Goal: Task Accomplishment & Management: Use online tool/utility

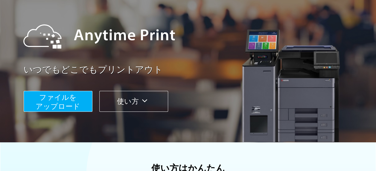
scroll to position [53, 0]
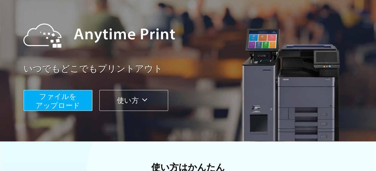
click at [62, 101] on span "ファイルを ​​アップロード" at bounding box center [58, 101] width 45 height 17
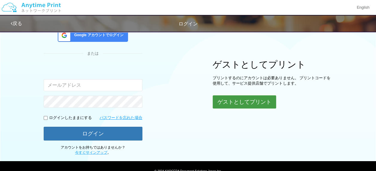
click at [222, 106] on button "ゲストとしてプリント" at bounding box center [244, 102] width 63 height 13
click at [227, 101] on button "ゲストとしてプリント" at bounding box center [244, 102] width 63 height 13
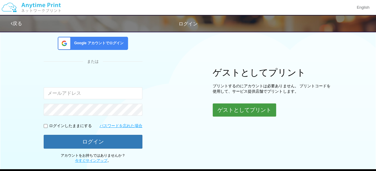
scroll to position [46, 0]
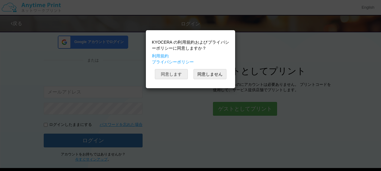
click at [175, 74] on button "同意します" at bounding box center [171, 74] width 33 height 10
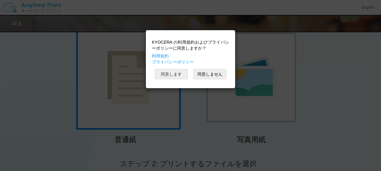
click at [163, 74] on button "同意します" at bounding box center [171, 74] width 33 height 10
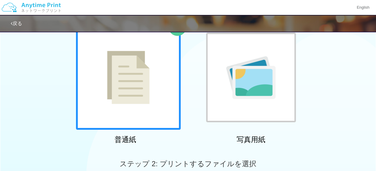
click at [120, 96] on img at bounding box center [128, 77] width 43 height 53
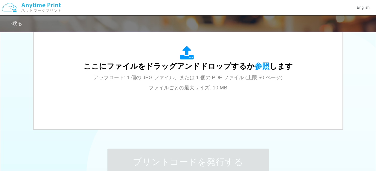
scroll to position [221, 0]
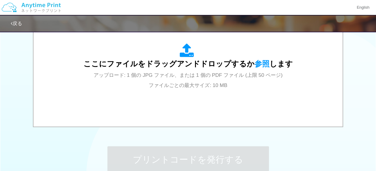
click at [134, 82] on div "ここにファイルをドラッグアンドドロップするか 参照 します アップロード: 1 個の JPG ファイル、または 1 個の PDF ファイル (上限 50 ペー…" at bounding box center [189, 66] width 210 height 47
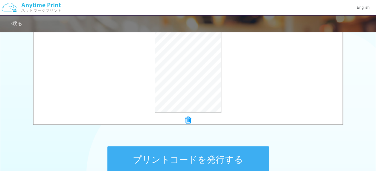
click at [172, 158] on button "プリントコードを発行する" at bounding box center [188, 159] width 162 height 27
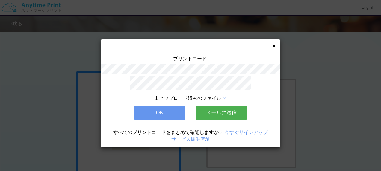
click at [215, 109] on button "メールに送信" at bounding box center [222, 112] width 52 height 13
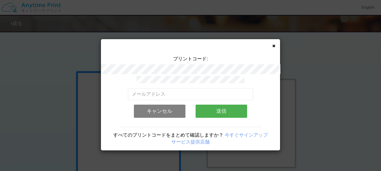
click at [215, 109] on button "送信" at bounding box center [222, 111] width 52 height 13
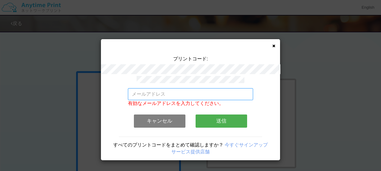
click at [171, 93] on input "email" at bounding box center [190, 94] width 125 height 12
type input "[EMAIL_ADDRESS][DOMAIN_NAME]"
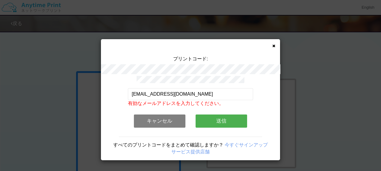
click at [221, 118] on button "送信" at bounding box center [222, 121] width 52 height 13
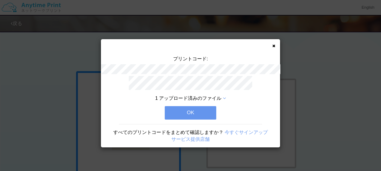
click at [192, 114] on button "OK" at bounding box center [191, 112] width 52 height 13
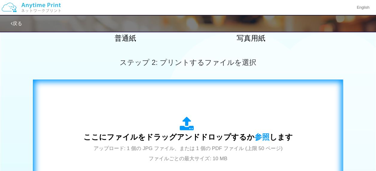
scroll to position [148, 0]
click at [259, 137] on span "参照" at bounding box center [262, 137] width 15 height 8
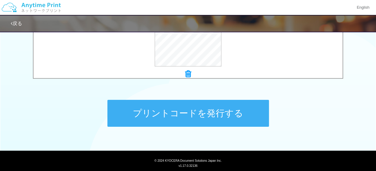
scroll to position [268, 0]
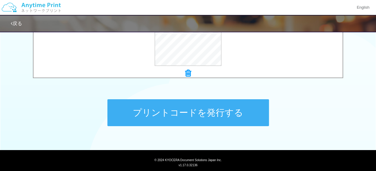
click at [186, 113] on button "プリントコードを発行する" at bounding box center [188, 112] width 162 height 27
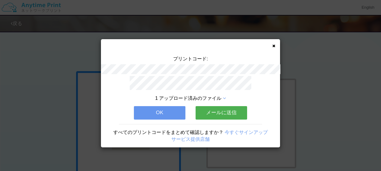
click at [213, 112] on button "メールに送信" at bounding box center [222, 112] width 52 height 13
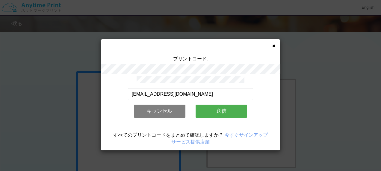
click at [213, 112] on button "送信" at bounding box center [222, 111] width 52 height 13
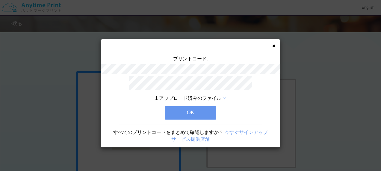
click at [197, 112] on button "OK" at bounding box center [191, 112] width 52 height 13
